Goal: Task Accomplishment & Management: Manage account settings

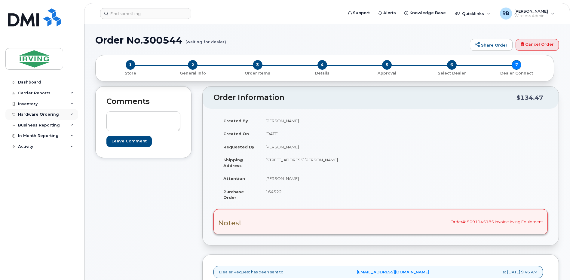
drag, startPoint x: 43, startPoint y: 115, endPoint x: 41, endPoint y: 119, distance: 4.4
click at [43, 115] on div "Hardware Ordering" at bounding box center [38, 114] width 41 height 5
click at [28, 140] on link "Orders" at bounding box center [47, 136] width 62 height 11
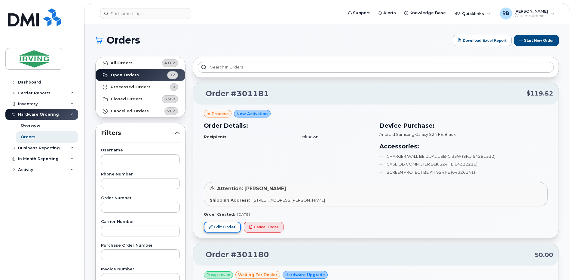
click at [220, 225] on link "Edit Order" at bounding box center [222, 227] width 37 height 11
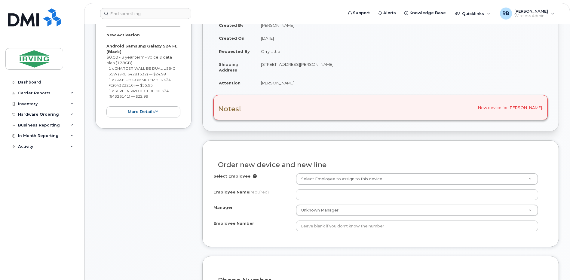
scroll to position [160, 0]
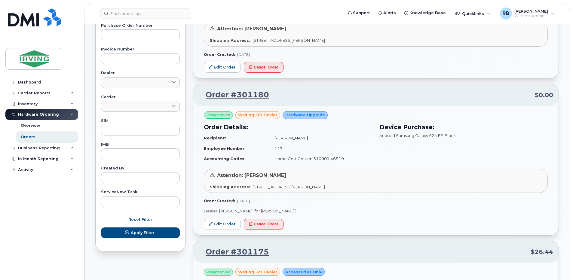
scroll to position [160, 0]
click at [218, 226] on link "Edit Order" at bounding box center [222, 223] width 37 height 11
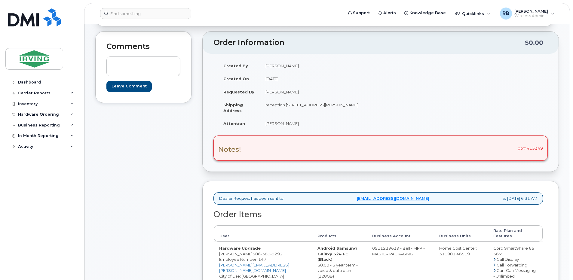
scroll to position [80, 0]
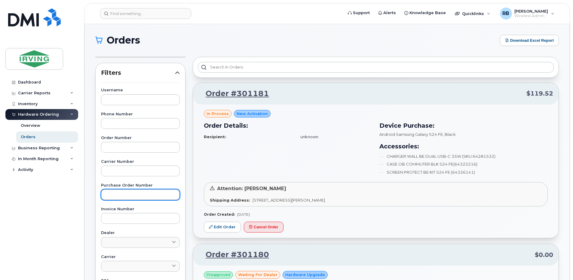
click at [126, 198] on input "text" at bounding box center [140, 194] width 79 height 11
type input "804261"
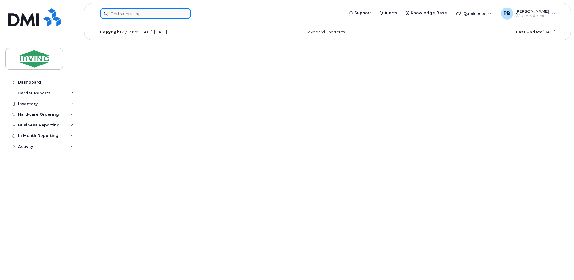
click at [146, 14] on input at bounding box center [145, 13] width 91 height 11
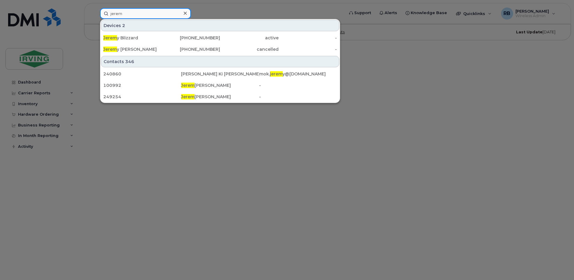
type input "jerem"
click at [127, 131] on div at bounding box center [287, 140] width 574 height 280
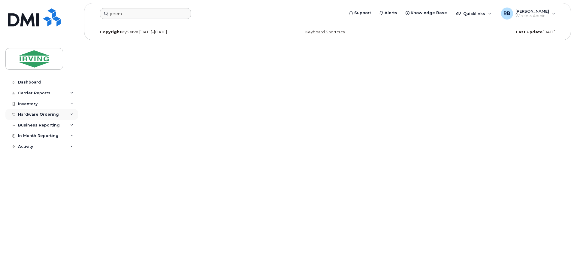
click at [28, 114] on div "Hardware Ordering" at bounding box center [38, 114] width 41 height 5
click at [25, 136] on div "Orders" at bounding box center [28, 136] width 15 height 5
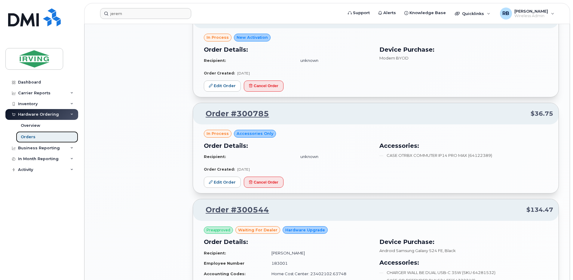
scroll to position [400, 0]
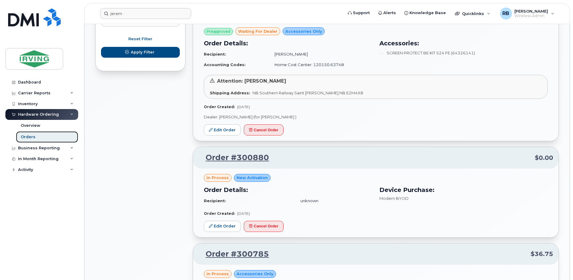
click at [26, 138] on div "Orders" at bounding box center [28, 136] width 15 height 5
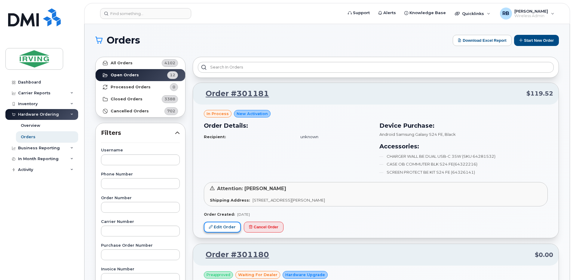
click at [231, 226] on link "Edit Order" at bounding box center [222, 227] width 37 height 11
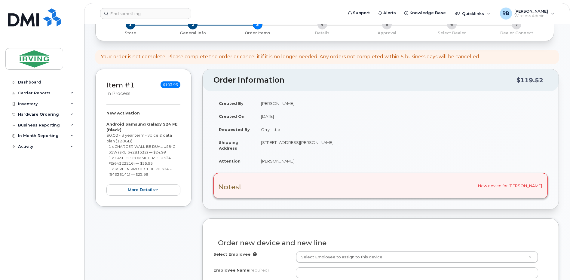
scroll to position [40, 0]
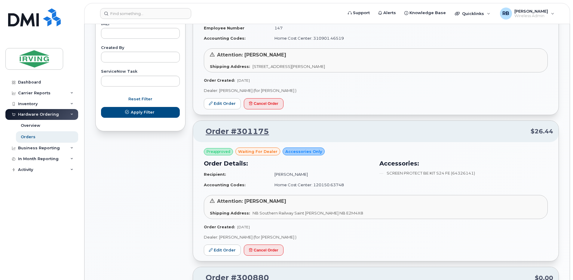
scroll to position [321, 0]
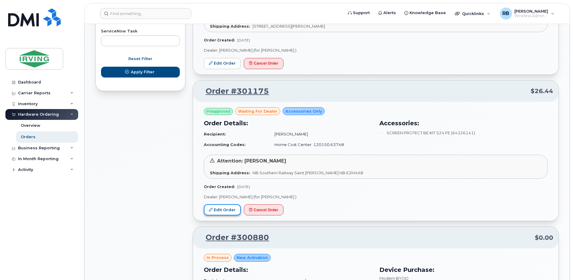
click at [222, 211] on link "Edit Order" at bounding box center [222, 209] width 37 height 11
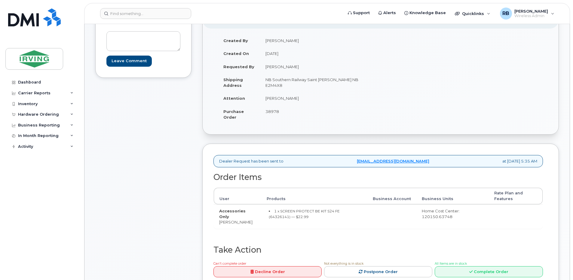
scroll to position [120, 0]
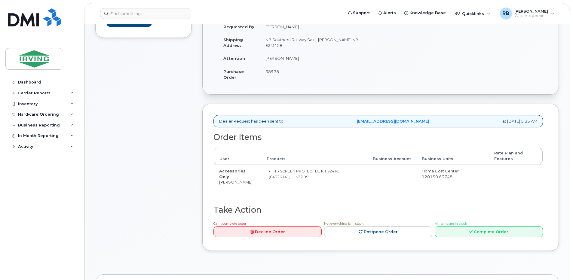
click at [273, 72] on span "38978" at bounding box center [272, 71] width 14 height 5
copy span "38978"
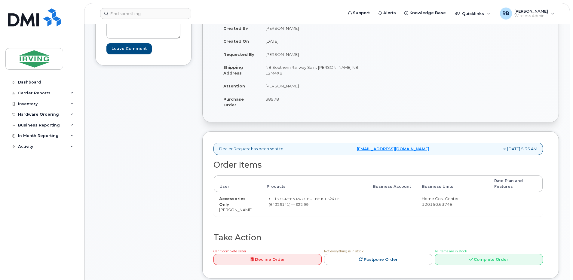
scroll to position [80, 0]
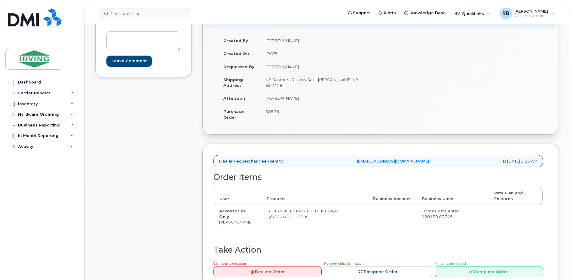
click at [274, 101] on td "[PERSON_NAME]" at bounding box center [318, 98] width 116 height 13
drag, startPoint x: 289, startPoint y: 98, endPoint x: 266, endPoint y: 101, distance: 23.0
click at [266, 101] on td "Sally Wyers" at bounding box center [318, 98] width 116 height 13
copy td "Sally Wyers"
drag, startPoint x: 252, startPoint y: 222, endPoint x: 219, endPoint y: 223, distance: 32.5
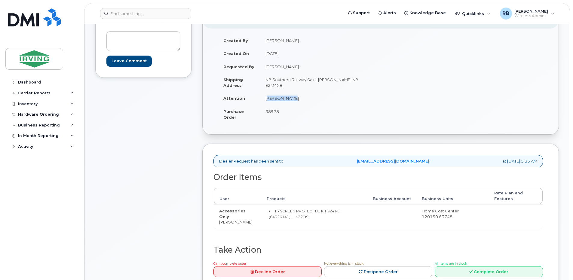
click at [219, 223] on td "Accessories Only Jason Kingston" at bounding box center [237, 216] width 47 height 24
copy td "[PERSON_NAME]"
click at [339, 211] on small "1 x SCREEN PROTECT BE KIT S24 FE (64326141) — $22.99" at bounding box center [304, 214] width 71 height 10
copy small "64326141"
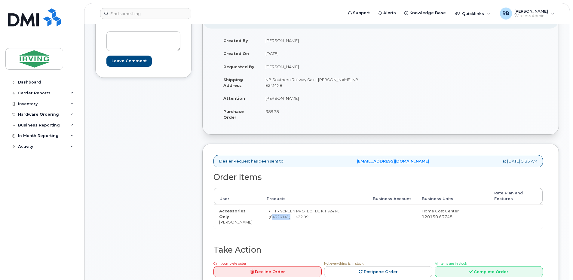
drag, startPoint x: 250, startPoint y: 223, endPoint x: 219, endPoint y: 223, distance: 30.6
click at [219, 223] on td "Accessories Only Jason Kingston" at bounding box center [237, 216] width 47 height 24
copy td "[PERSON_NAME]"
click at [152, 126] on div "Comments Leave Comment" at bounding box center [143, 153] width 96 height 294
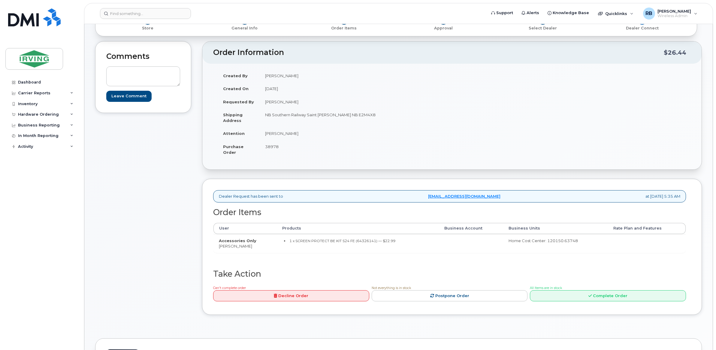
scroll to position [29, 0]
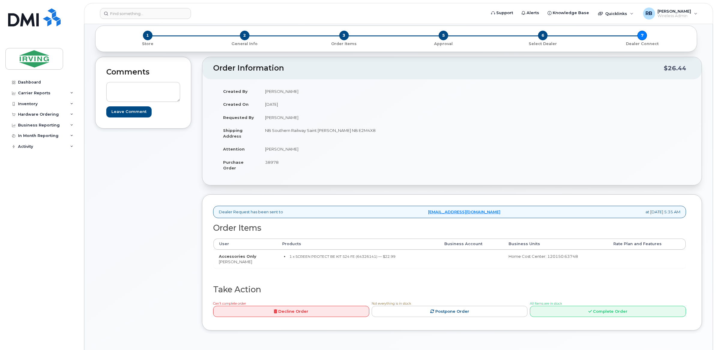
click at [171, 176] on div "Comments Leave Comment" at bounding box center [143, 198] width 96 height 283
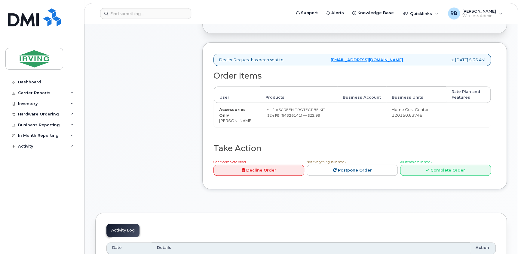
scroll to position [182, 0]
click at [407, 171] on link "Complete Order" at bounding box center [445, 169] width 91 height 11
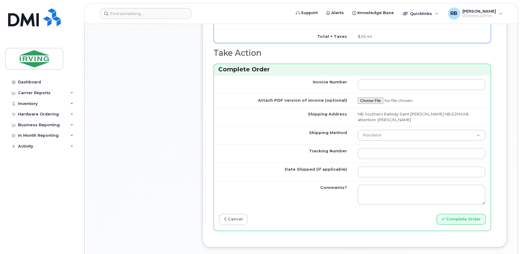
scroll to position [400, 0]
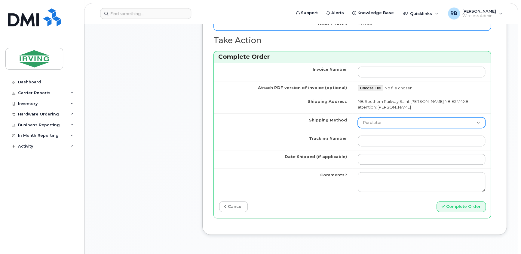
click at [387, 120] on select "Purolator UPS FedEx Canada Post Courier Other Drop Off Pick Up" at bounding box center [421, 122] width 128 height 11
select select "Drop Off"
click at [357, 117] on select "Purolator UPS FedEx Canada Post Courier Other Drop Off Pick Up" at bounding box center [421, 122] width 128 height 11
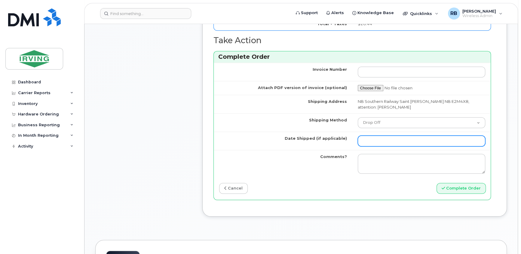
click at [377, 141] on input "Date Shipped (if applicable)" at bounding box center [421, 141] width 128 height 11
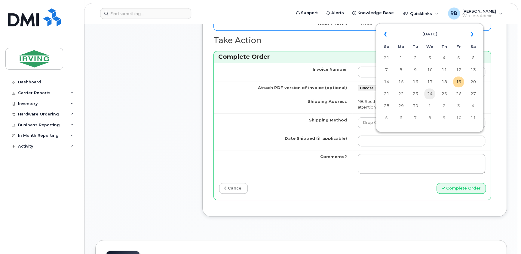
click at [432, 96] on td "24" at bounding box center [429, 94] width 11 height 11
type input "2025-09-24"
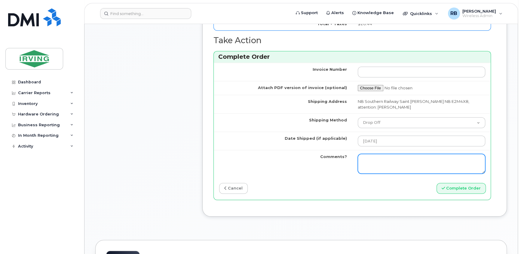
click at [379, 157] on textarea "Comments?" at bounding box center [421, 164] width 128 height 20
type textarea "Please be advised the order has been completed. SO#26208310 Allow 1-3 business …"
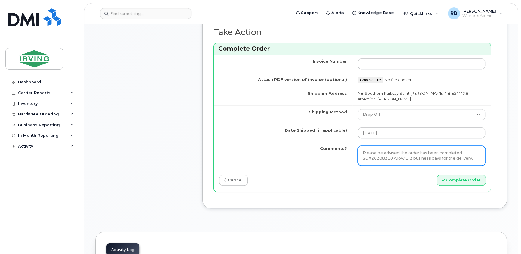
scroll to position [437, 0]
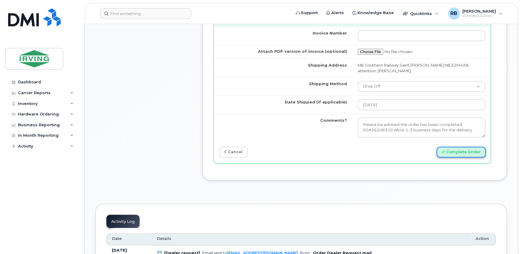
click at [460, 147] on button "Complete Order" at bounding box center [460, 152] width 49 height 11
